Goal: Transaction & Acquisition: Purchase product/service

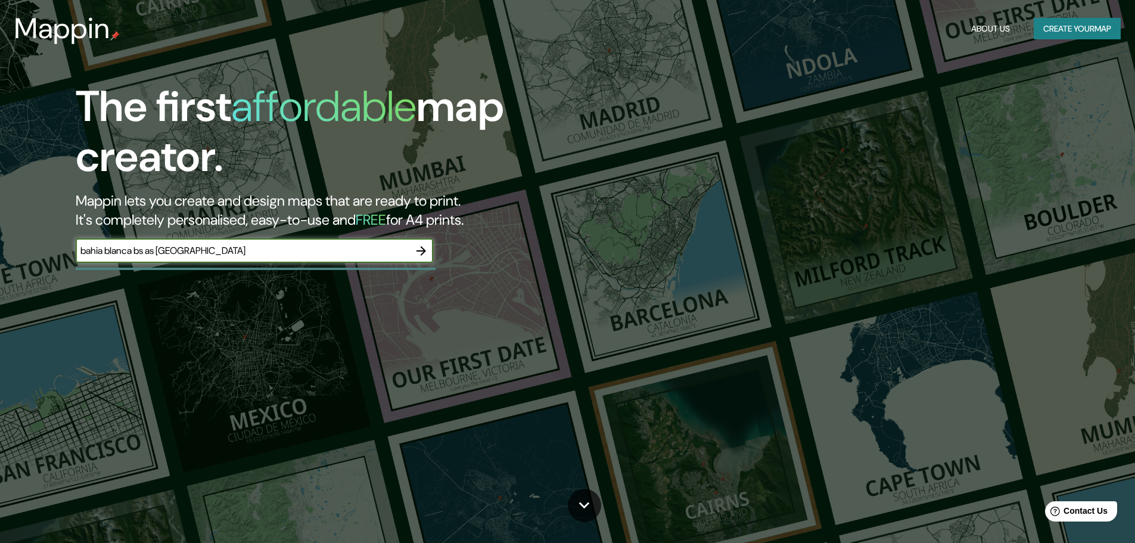
type input "bahia blanca bs as [GEOGRAPHIC_DATA]"
click at [424, 246] on icon "button" at bounding box center [421, 251] width 14 height 14
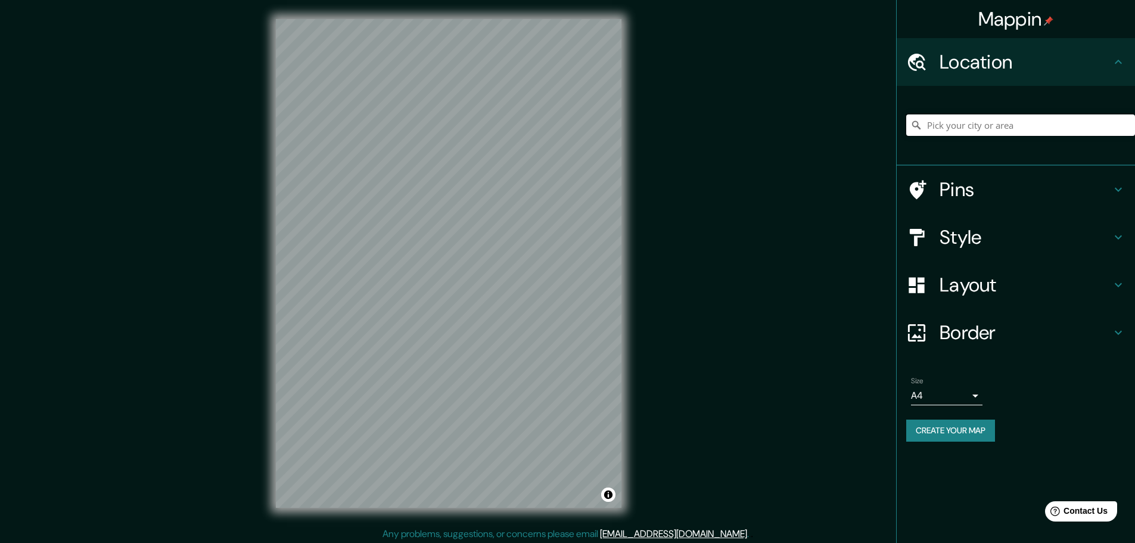
click at [958, 135] on input "Pick your city or area" at bounding box center [1021, 124] width 229 height 21
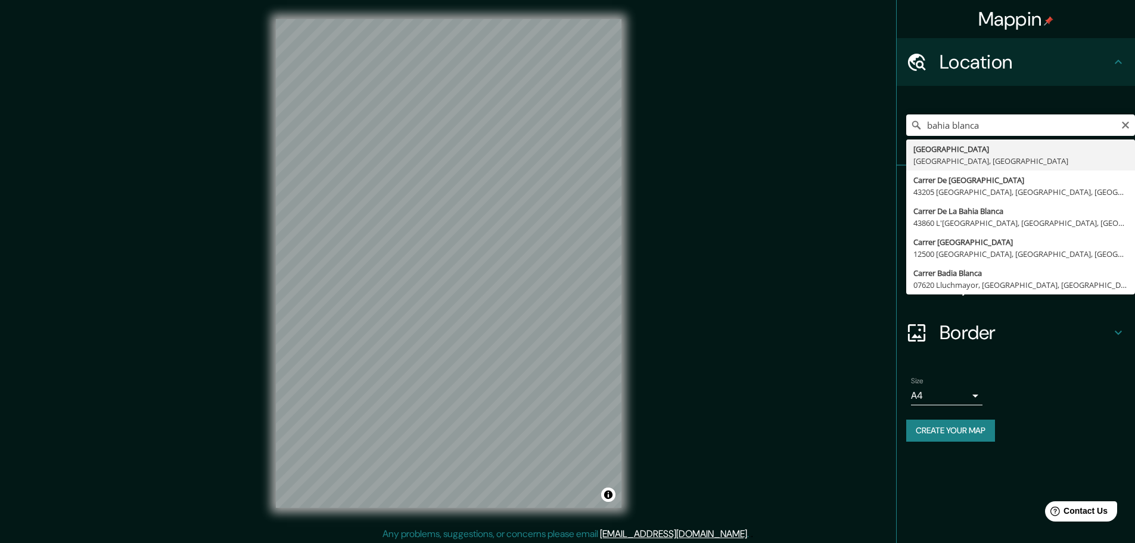
type input "[GEOGRAPHIC_DATA], [GEOGRAPHIC_DATA], [GEOGRAPHIC_DATA]"
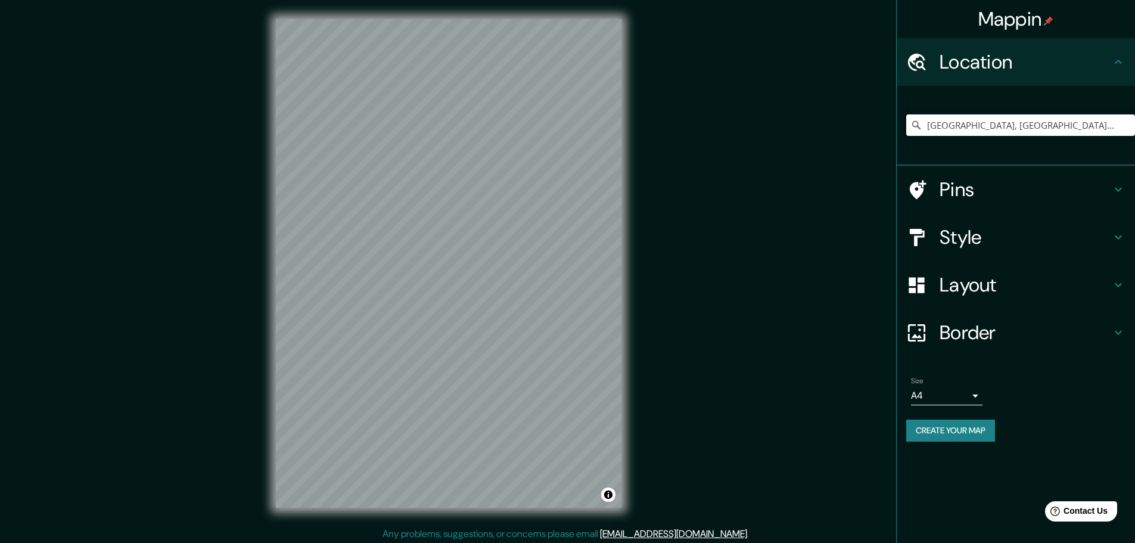
click at [976, 193] on h4 "Pins" at bounding box center [1026, 190] width 172 height 24
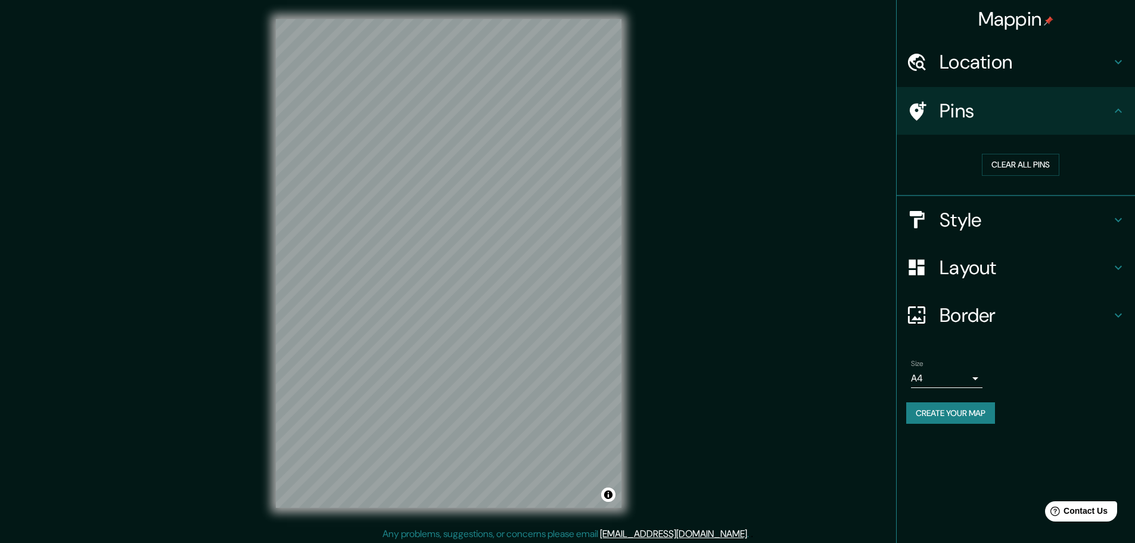
click at [969, 233] on div "Style" at bounding box center [1016, 220] width 238 height 48
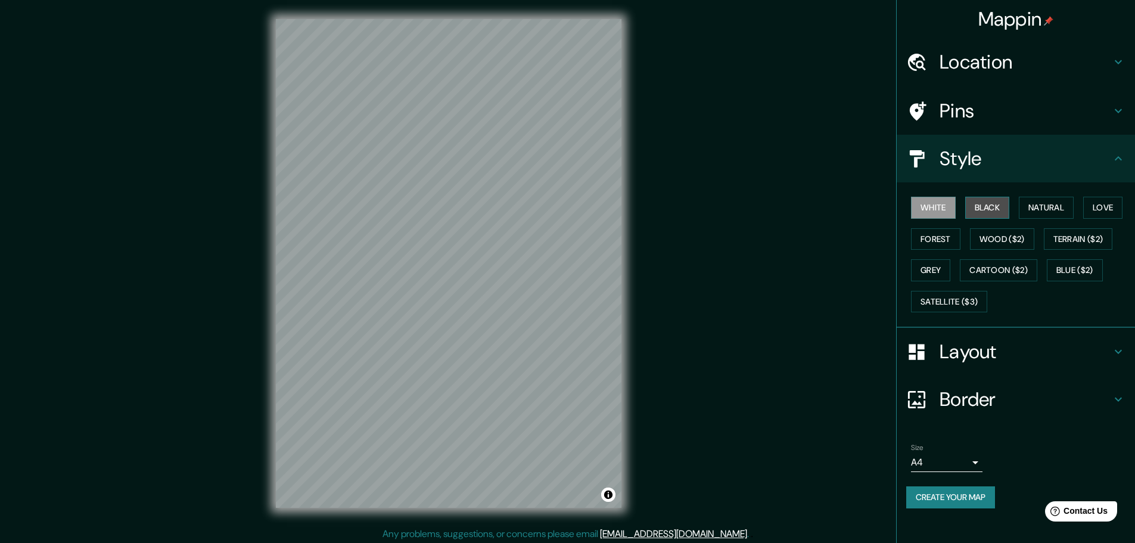
click at [983, 218] on button "Black" at bounding box center [988, 208] width 45 height 22
click at [1059, 201] on button "Natural" at bounding box center [1046, 208] width 55 height 22
click at [1114, 201] on button "Love" at bounding box center [1103, 208] width 39 height 22
click at [938, 209] on button "White" at bounding box center [933, 208] width 45 height 22
click at [935, 491] on button "Create your map" at bounding box center [951, 497] width 89 height 22
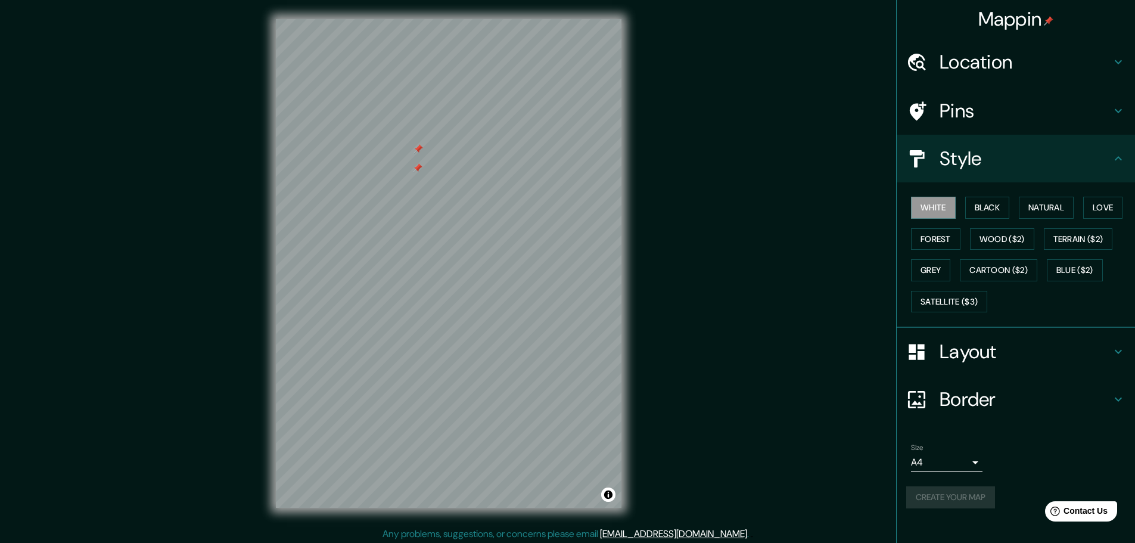
click at [957, 112] on h4 "Pins" at bounding box center [1026, 111] width 172 height 24
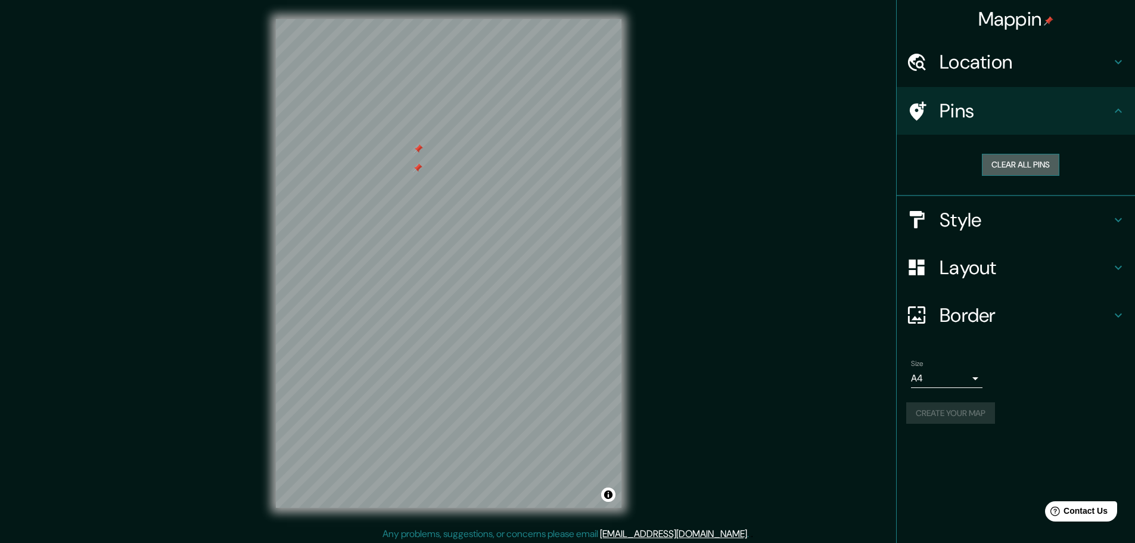
click at [1008, 159] on button "Clear all pins" at bounding box center [1020, 165] width 77 height 22
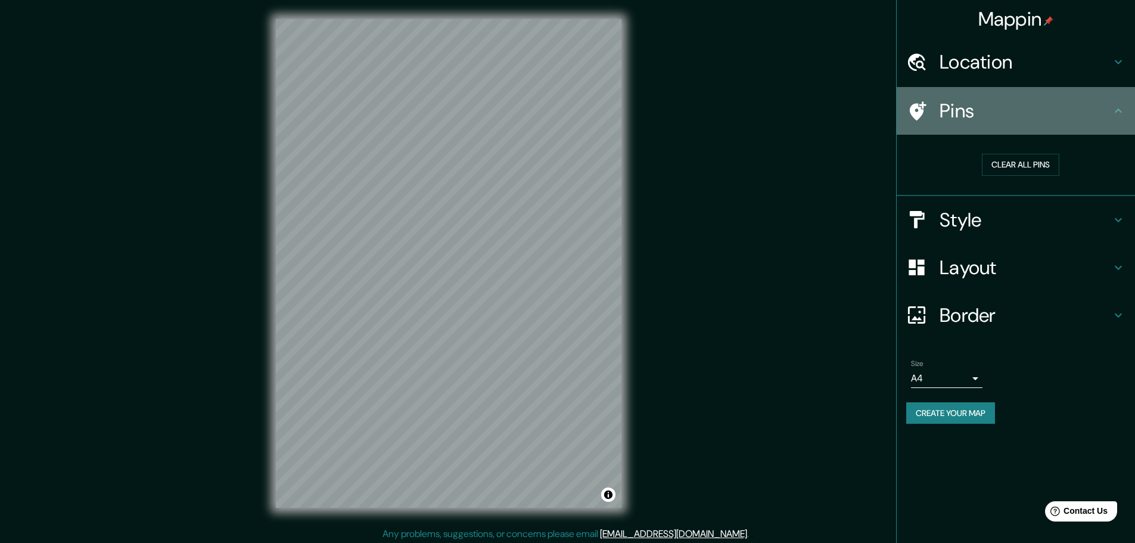
click at [1124, 111] on icon at bounding box center [1119, 111] width 14 height 14
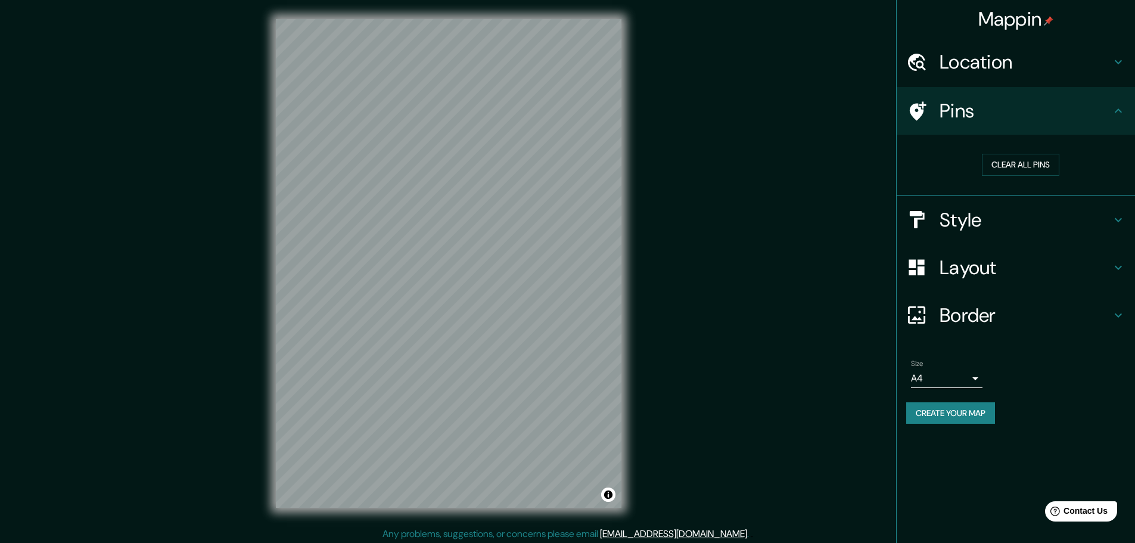
click at [975, 234] on div "Style" at bounding box center [1016, 220] width 238 height 48
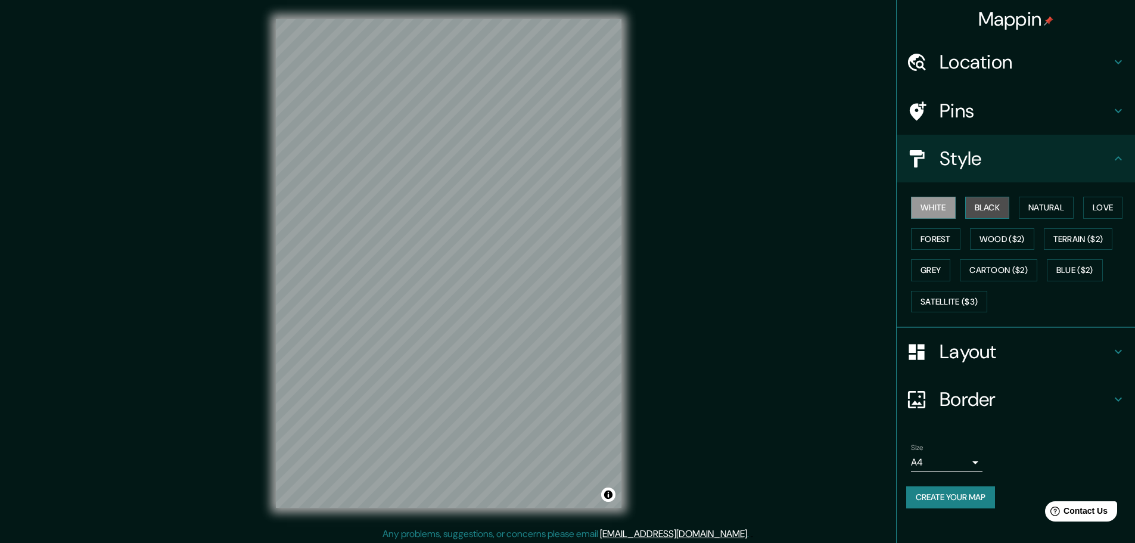
click at [996, 206] on button "Black" at bounding box center [988, 208] width 45 height 22
click at [1060, 207] on button "Natural" at bounding box center [1046, 208] width 55 height 22
click at [1113, 207] on button "Love" at bounding box center [1103, 208] width 39 height 22
click at [933, 240] on button "Forest" at bounding box center [935, 239] width 49 height 22
click at [932, 269] on button "Grey" at bounding box center [930, 270] width 39 height 22
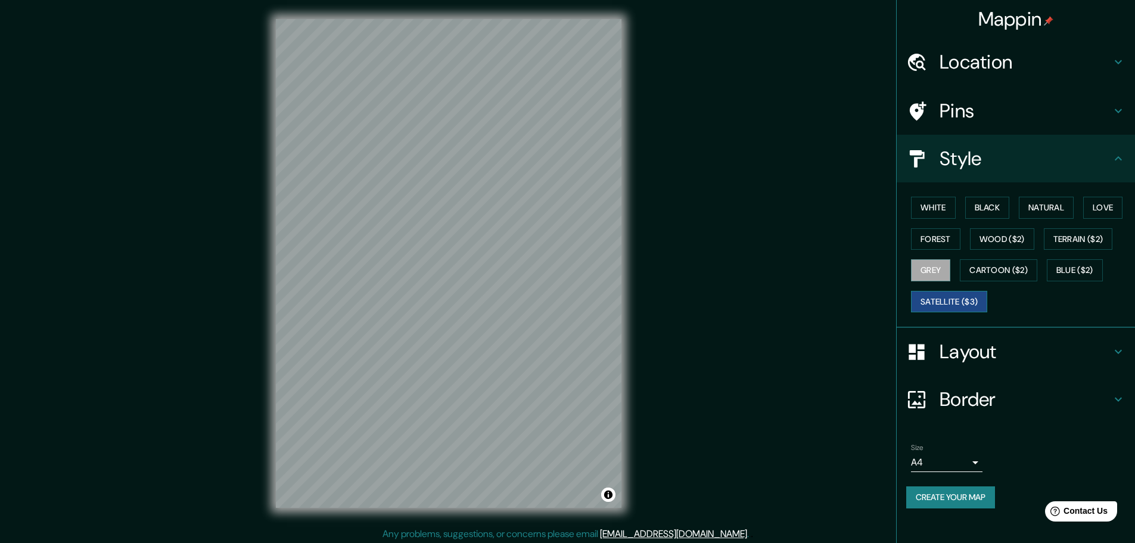
click at [932, 294] on button "Satellite ($3)" at bounding box center [949, 302] width 76 height 22
click at [987, 272] on button "Cartoon ($2)" at bounding box center [998, 270] width 77 height 22
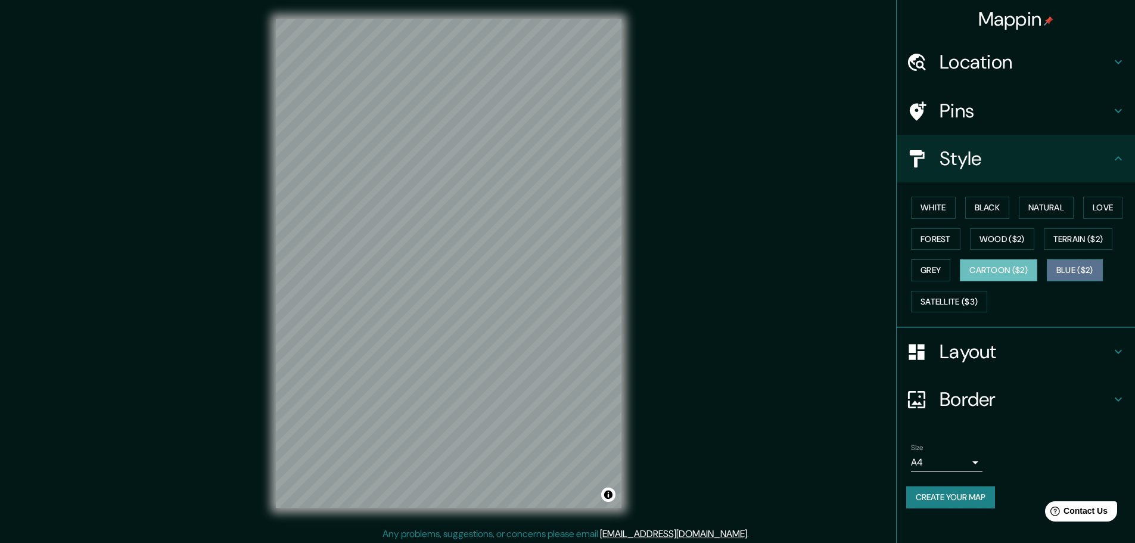
click at [1094, 268] on button "Blue ($2)" at bounding box center [1075, 270] width 56 height 22
click at [1088, 243] on button "Terrain ($2)" at bounding box center [1078, 239] width 69 height 22
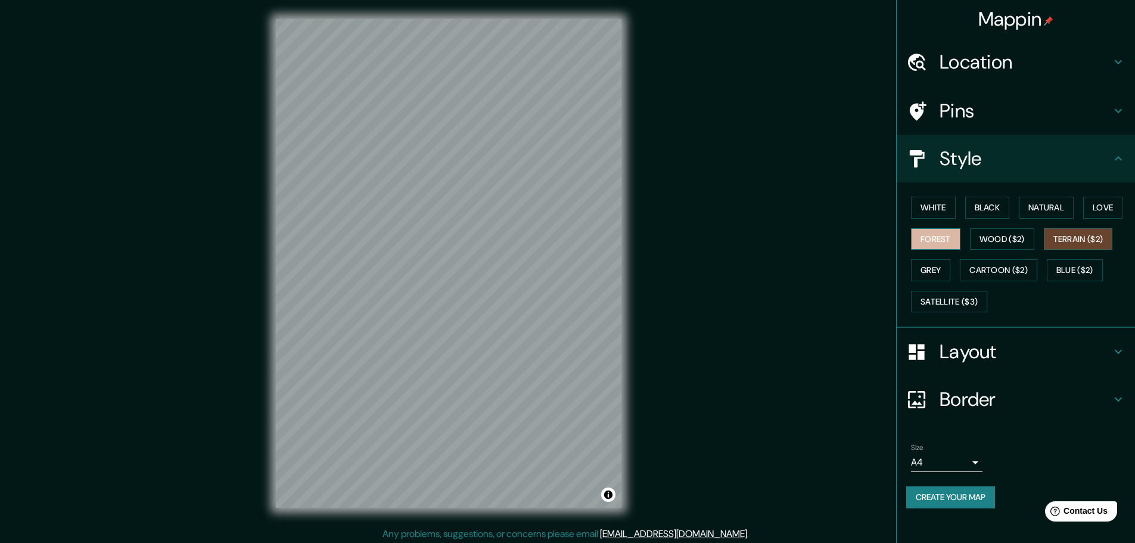
click at [941, 240] on button "Forest" at bounding box center [935, 239] width 49 height 22
click at [1104, 214] on button "Love" at bounding box center [1103, 208] width 39 height 22
click at [1060, 213] on button "Natural" at bounding box center [1046, 208] width 55 height 22
